Goal: Participate in discussion: Engage in conversation with other users on a specific topic

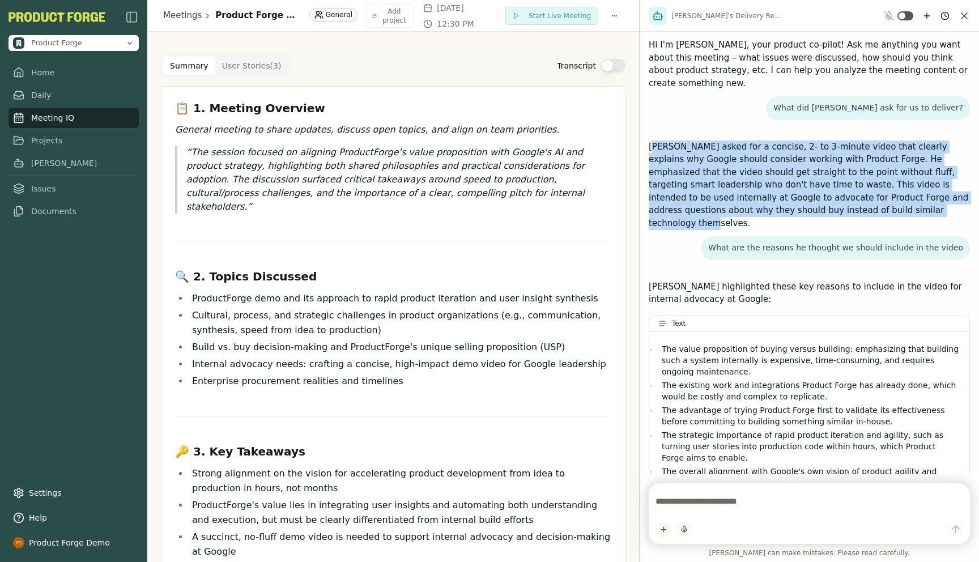
scroll to position [59, 0]
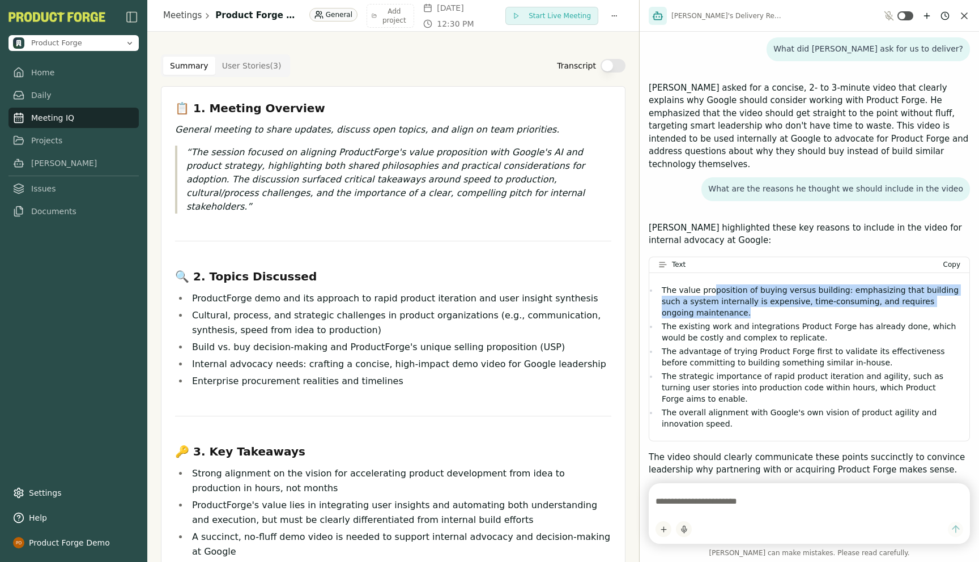
drag, startPoint x: 709, startPoint y: 262, endPoint x: 720, endPoint y: 290, distance: 29.8
click at [720, 290] on li "The value proposition of buying versus building: emphasizing that building such…" at bounding box center [809, 301] width 302 height 34
drag, startPoint x: 731, startPoint y: 290, endPoint x: 662, endPoint y: 263, distance: 74.1
click at [662, 284] on li "The value proposition of buying versus building: emphasizing that building such…" at bounding box center [809, 301] width 302 height 34
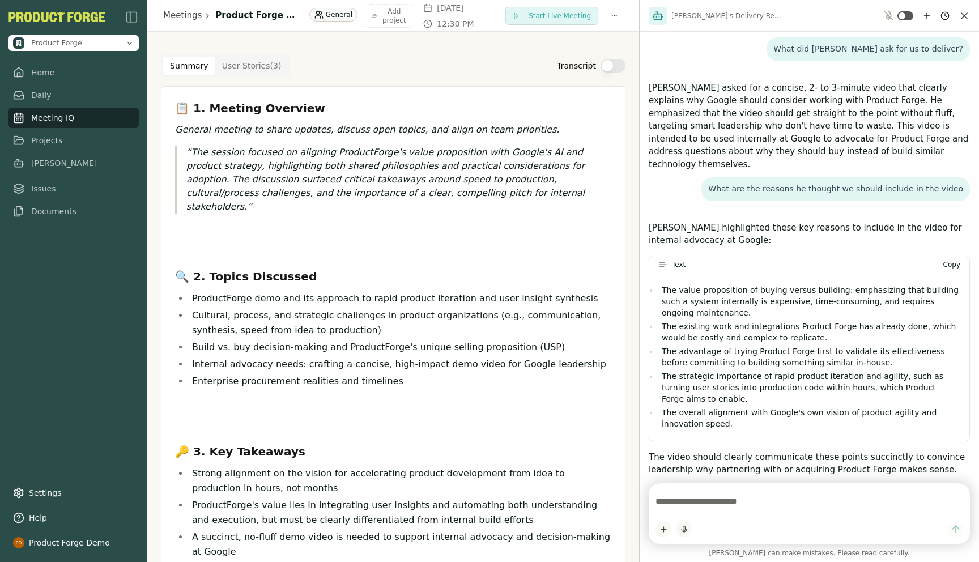
click at [663, 506] on textarea at bounding box center [810, 501] width 308 height 23
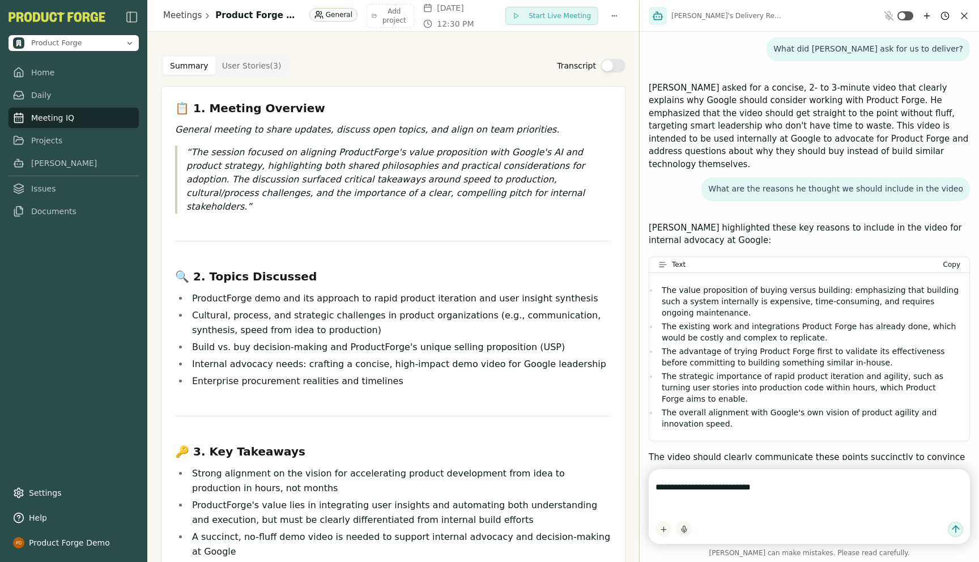
paste textarea "**********"
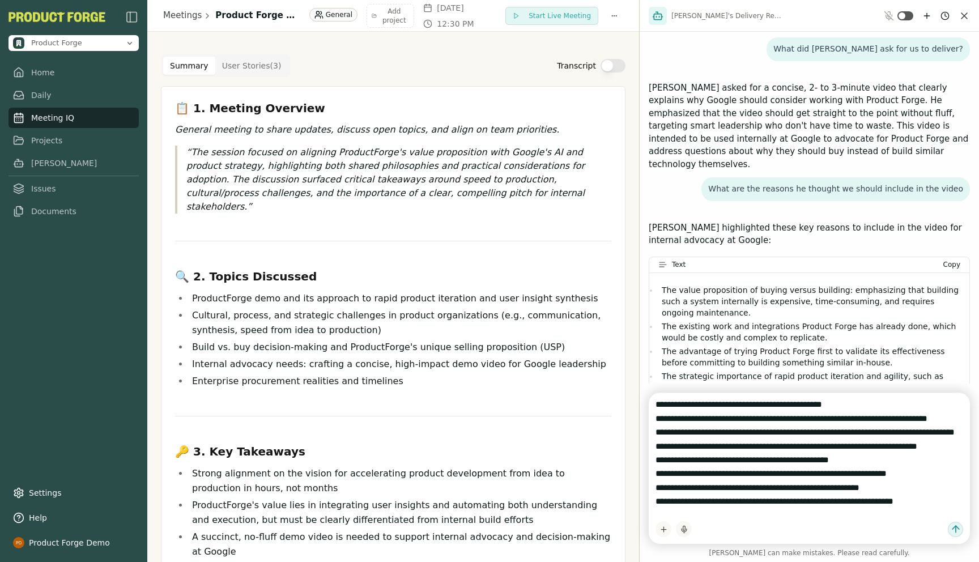
scroll to position [82, 0]
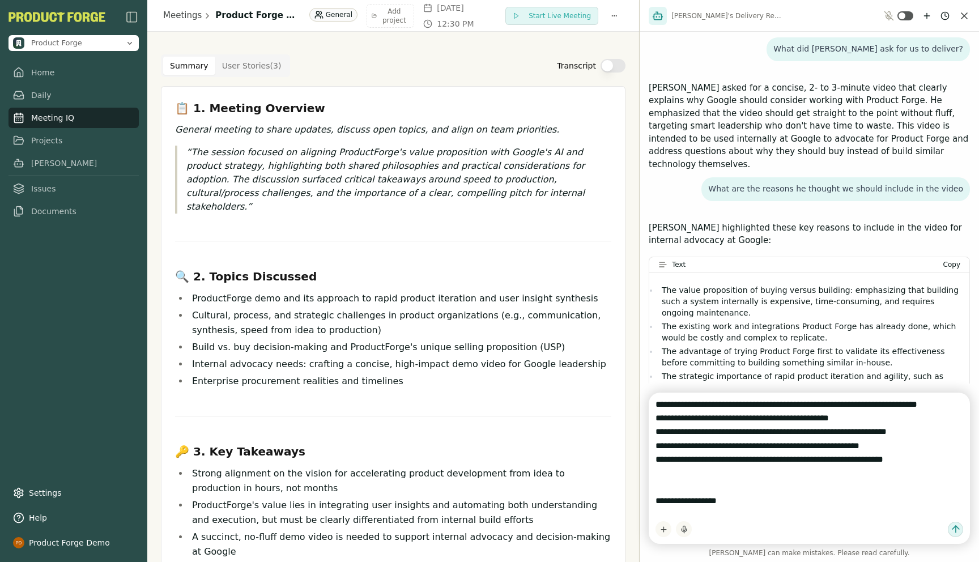
type textarea "**********"
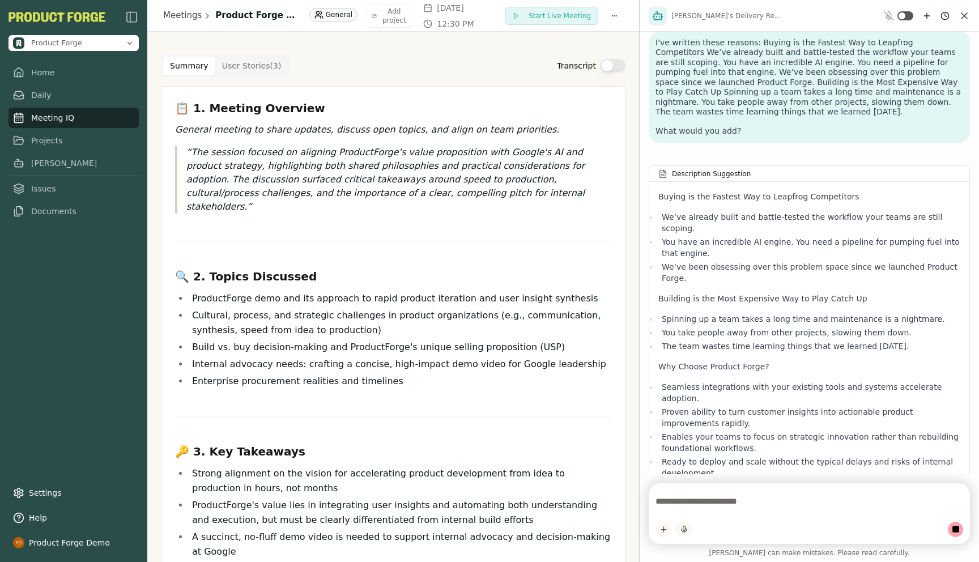
scroll to position [584, 0]
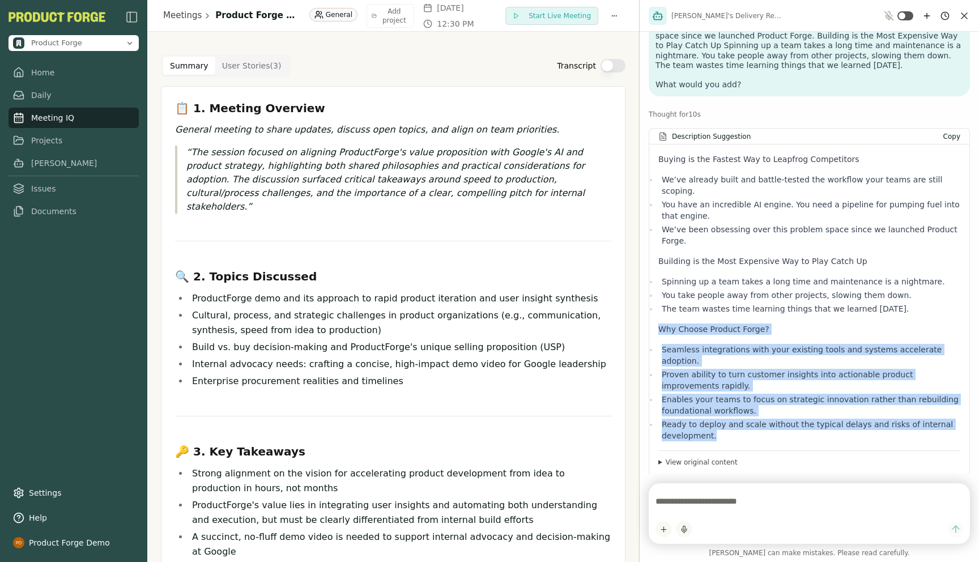
drag, startPoint x: 658, startPoint y: 260, endPoint x: 747, endPoint y: 345, distance: 122.6
click at [747, 345] on div "Buying is the Fastest Way to Leapfrog Competitors We’ve already built and battl…" at bounding box center [809, 298] width 302 height 288
click at [747, 419] on li "Ready to deploy and scale without the typical delays and risks of internal deve…" at bounding box center [809, 430] width 302 height 23
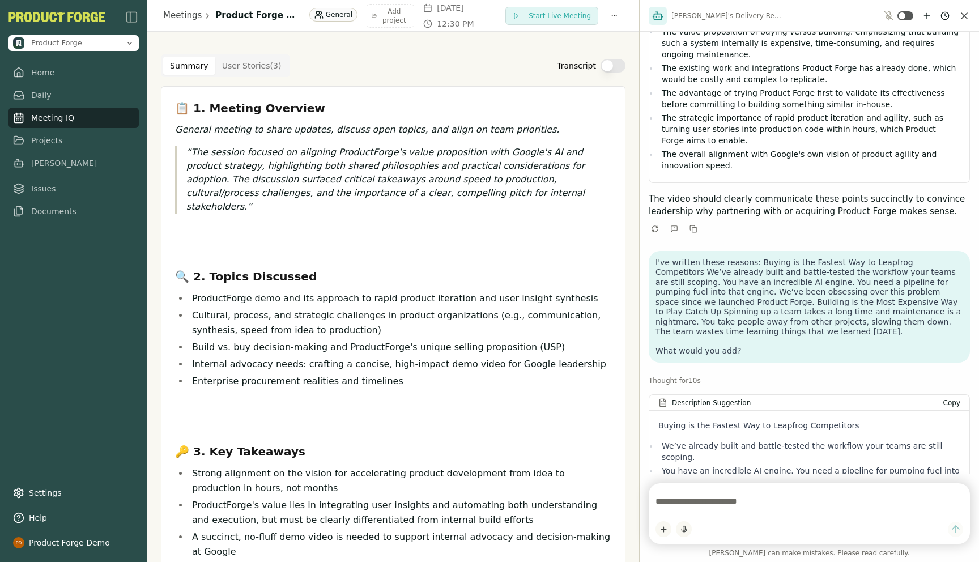
scroll to position [172, 0]
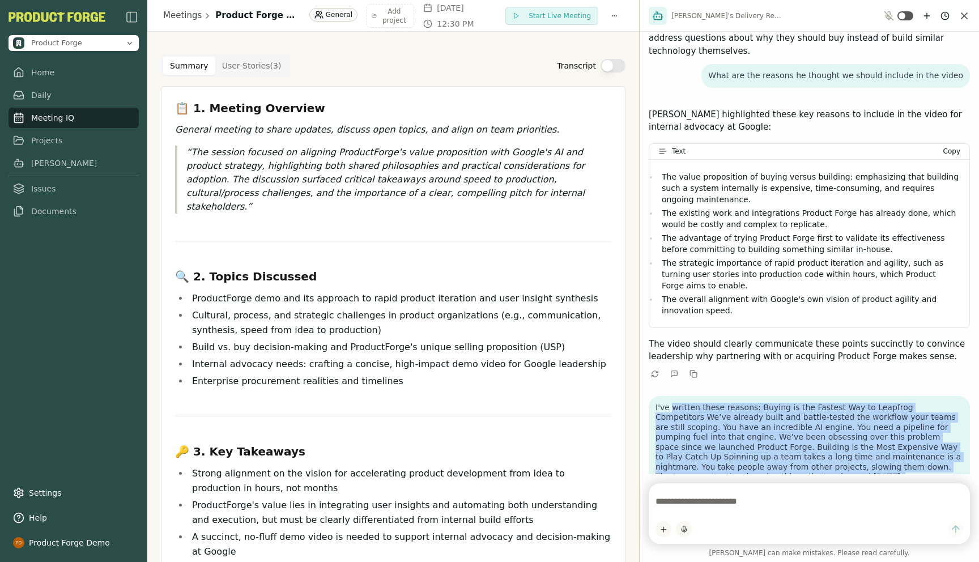
drag, startPoint x: 673, startPoint y: 355, endPoint x: 754, endPoint y: 447, distance: 122.4
click at [754, 447] on div "I've written these reasons: Buying is the Fastest Way to Leapfrog Competitors W…" at bounding box center [810, 452] width 308 height 98
click at [744, 491] on p "What would you add?" at bounding box center [810, 496] width 308 height 10
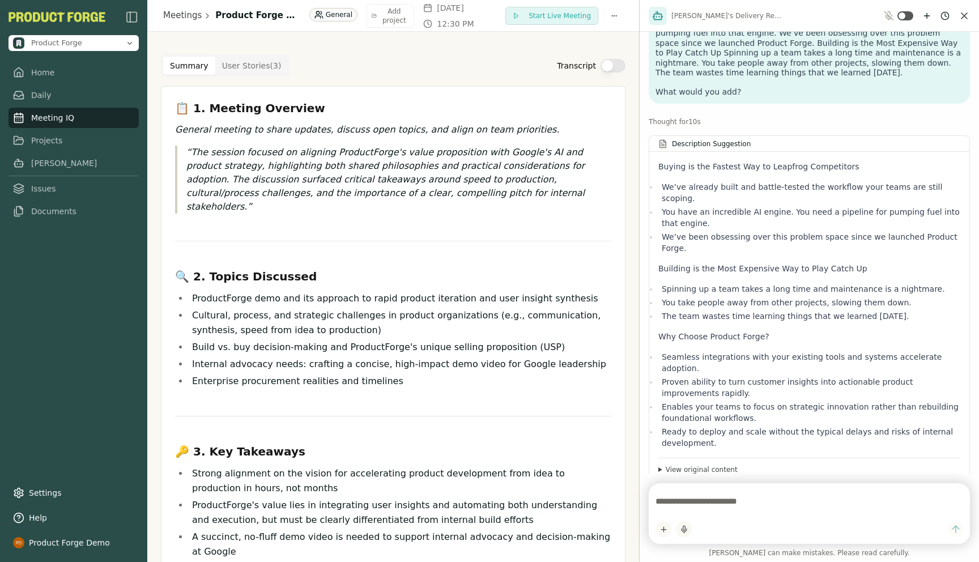
scroll to position [584, 0]
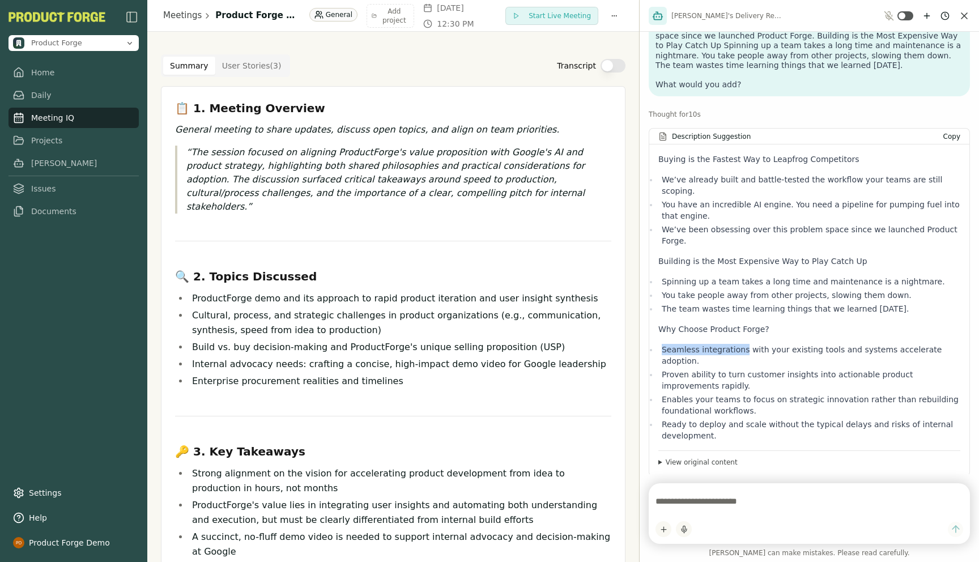
drag, startPoint x: 662, startPoint y: 276, endPoint x: 741, endPoint y: 274, distance: 79.4
click at [741, 344] on li "Seamless integrations with your existing tools and systems accelerate adoption." at bounding box center [809, 355] width 302 height 23
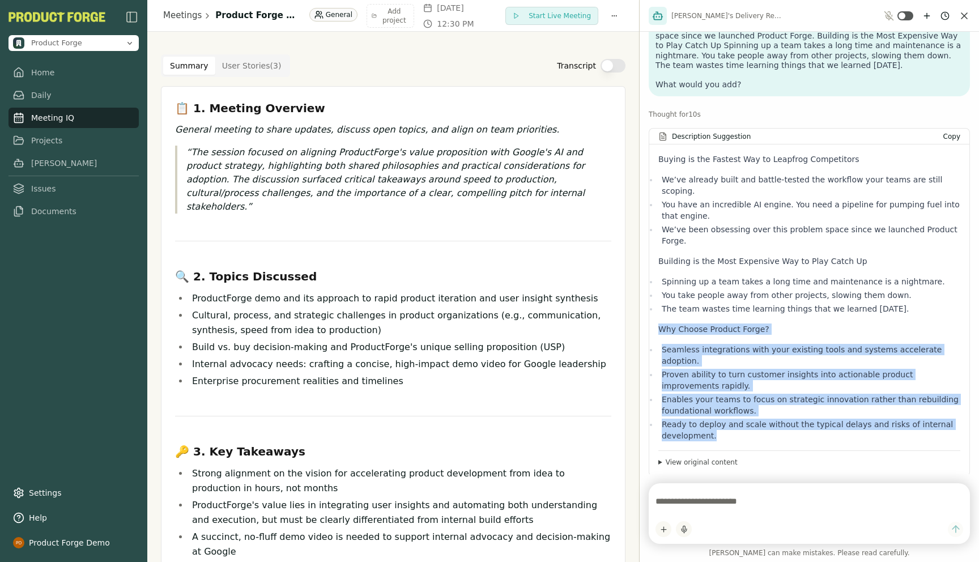
drag, startPoint x: 726, startPoint y: 352, endPoint x: 654, endPoint y: 258, distance: 118.5
click at [654, 258] on div "Buying is the Fastest Way to Leapfrog Competitors We’ve already built and battl…" at bounding box center [809, 309] width 320 height 331
copy div "Why Choose Product Forge? Seamless integrations with your existing tools and sy…"
click at [708, 419] on li "Ready to deploy and scale without the typical delays and risks of internal deve…" at bounding box center [809, 430] width 302 height 23
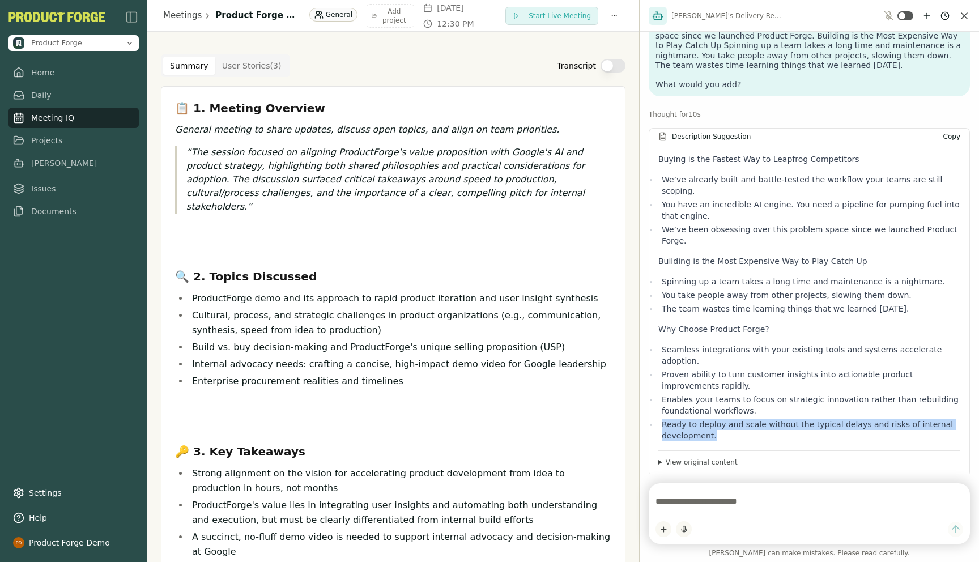
drag, startPoint x: 732, startPoint y: 352, endPoint x: 657, endPoint y: 339, distance: 75.8
click at [657, 339] on div "Buying is the Fastest Way to Leapfrog Competitors We’ve already built and battl…" at bounding box center [809, 309] width 320 height 331
copy li "Ready to deploy and scale without the typical delays and risks of internal deve…"
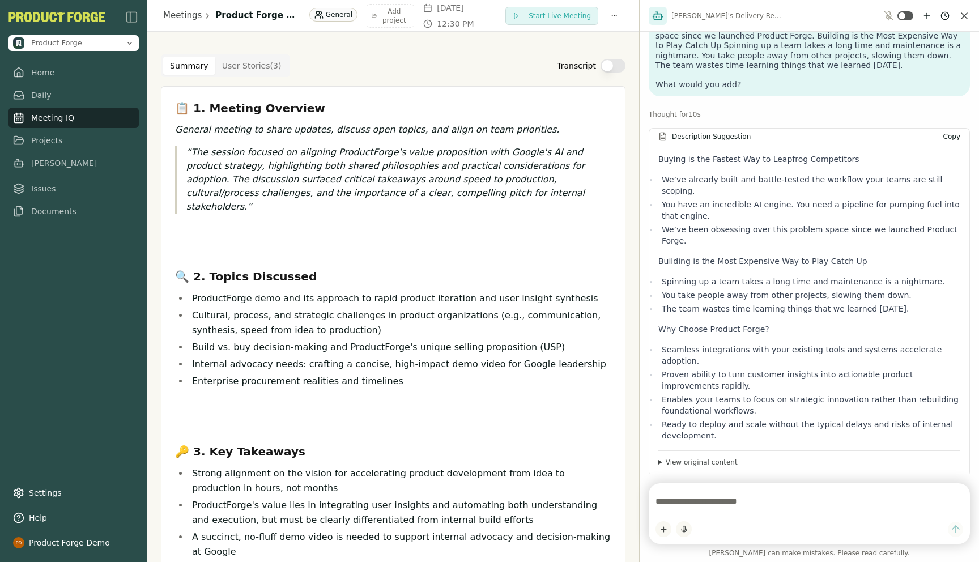
click at [712, 394] on li "Enables your teams to focus on strategic innovation rather than rebuilding foun…" at bounding box center [809, 405] width 302 height 23
drag, startPoint x: 758, startPoint y: 323, endPoint x: 664, endPoint y: 313, distance: 94.6
click at [664, 394] on li "Enables your teams to focus on strategic innovation rather than rebuilding foun…" at bounding box center [809, 405] width 302 height 23
copy li "Enables your teams to focus on strategic innovation rather than rebuilding foun…"
